Goal: Task Accomplishment & Management: Complete application form

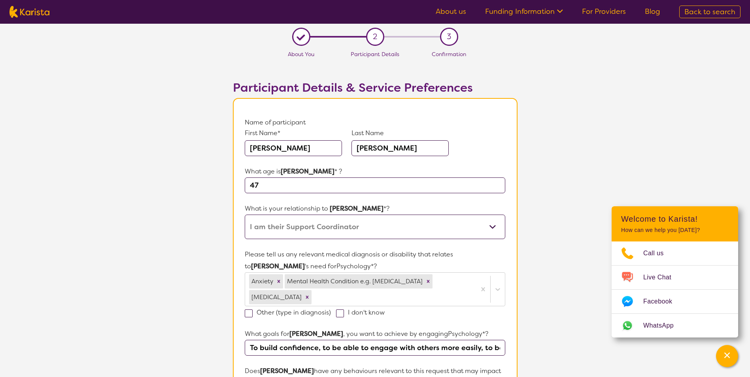
select select "I am their Support Coordinator"
select select "Plan Managed"
select select "[DEMOGRAPHIC_DATA]"
select select "Monthly"
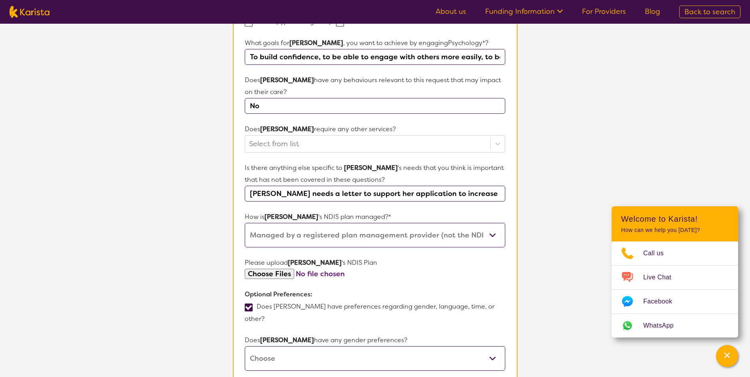
scroll to position [316, 0]
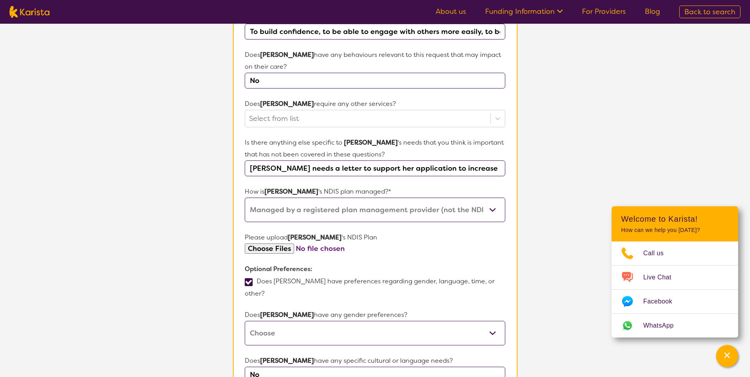
click at [271, 244] on input "file" at bounding box center [375, 249] width 260 height 11
click at [278, 244] on input "file" at bounding box center [375, 249] width 260 height 11
click at [284, 244] on input "file" at bounding box center [375, 249] width 260 height 11
type input "C:\fakepath\Improved Daily Living Buget - [PERSON_NAME].pdf"
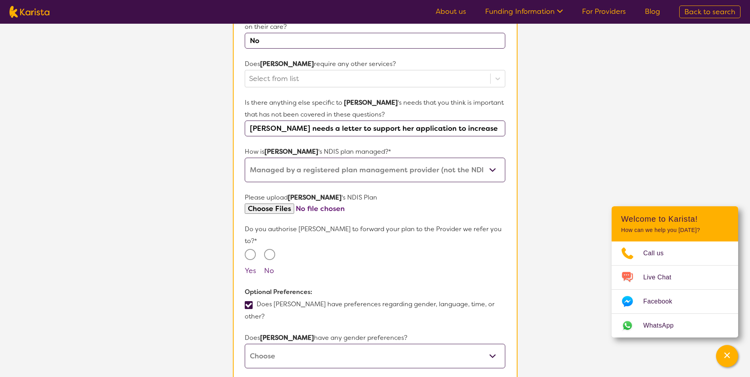
scroll to position [395, 0]
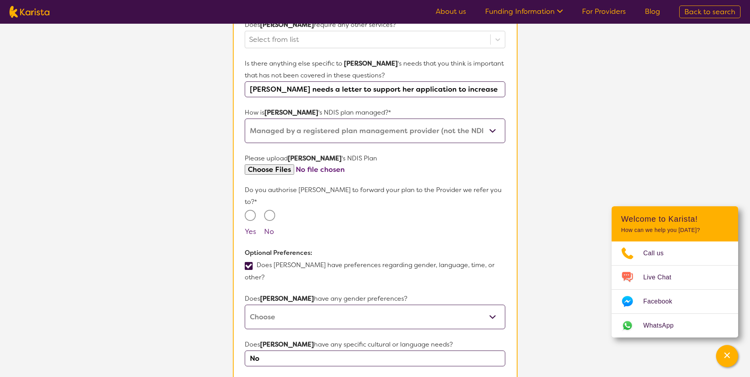
click at [249, 210] on input "Yes" at bounding box center [250, 215] width 11 height 11
radio input "true"
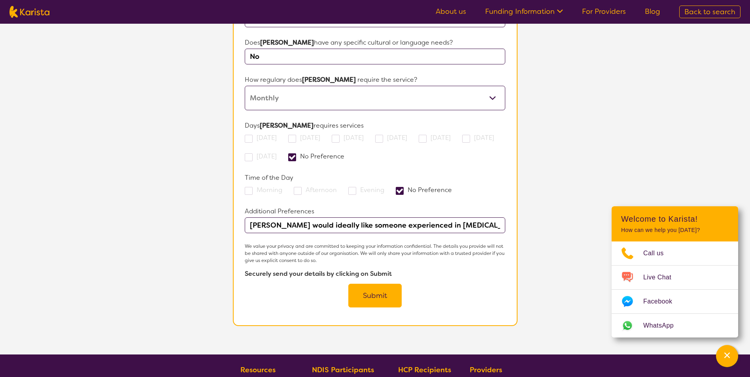
scroll to position [712, 0]
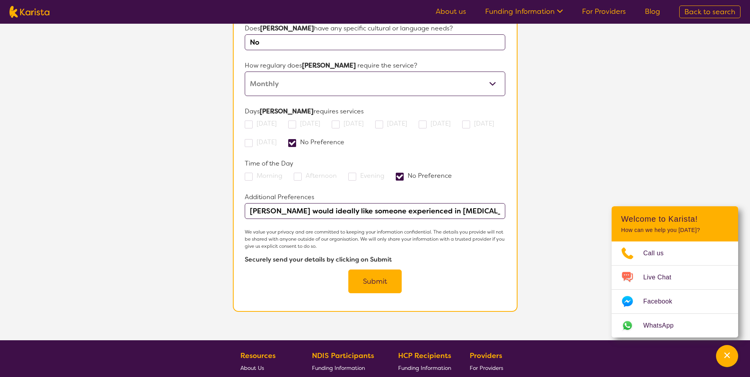
click at [371, 270] on button "Submit" at bounding box center [374, 282] width 53 height 24
